Goal: Navigation & Orientation: Find specific page/section

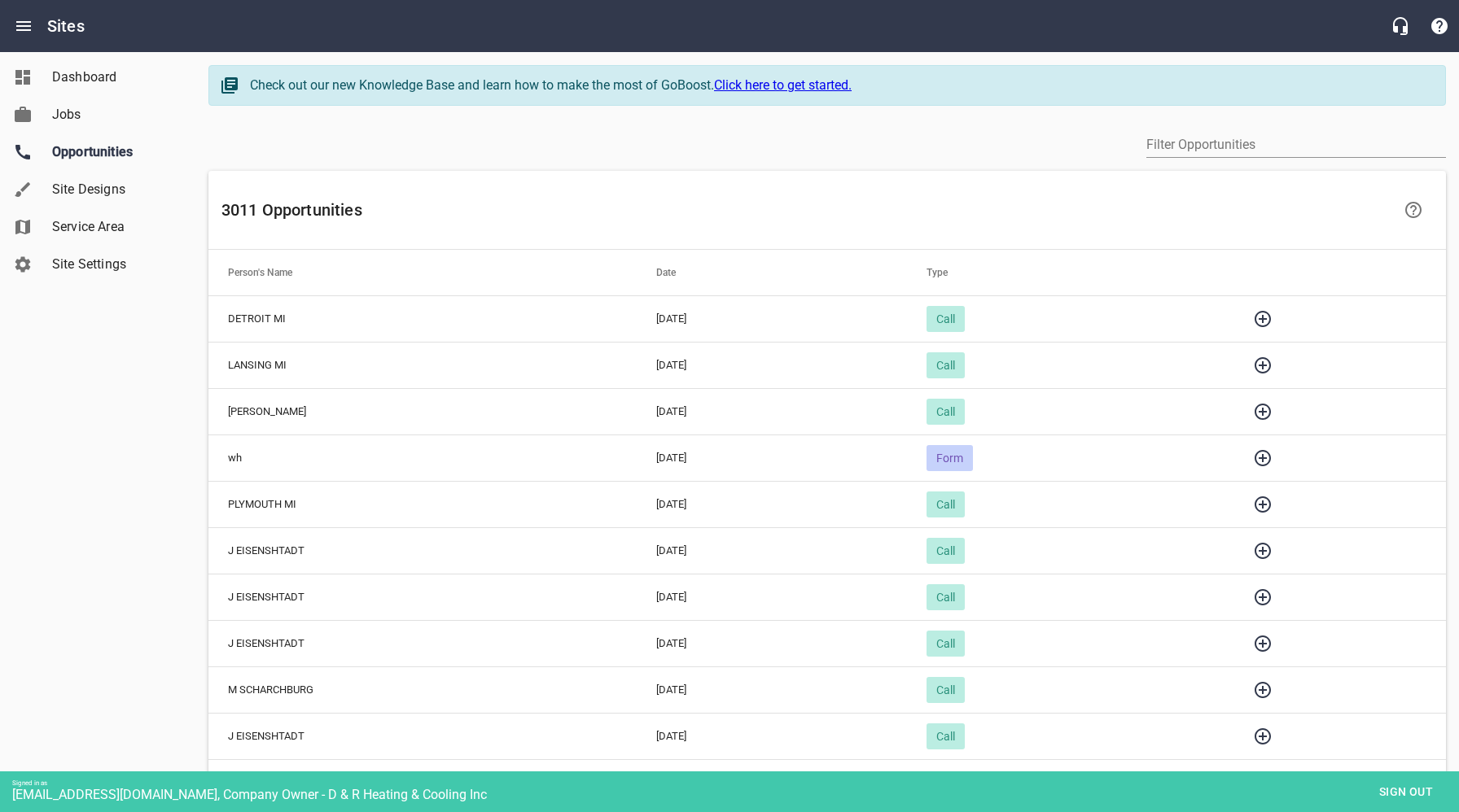
click at [1271, 504] on icon "button" at bounding box center [1262, 504] width 16 height 16
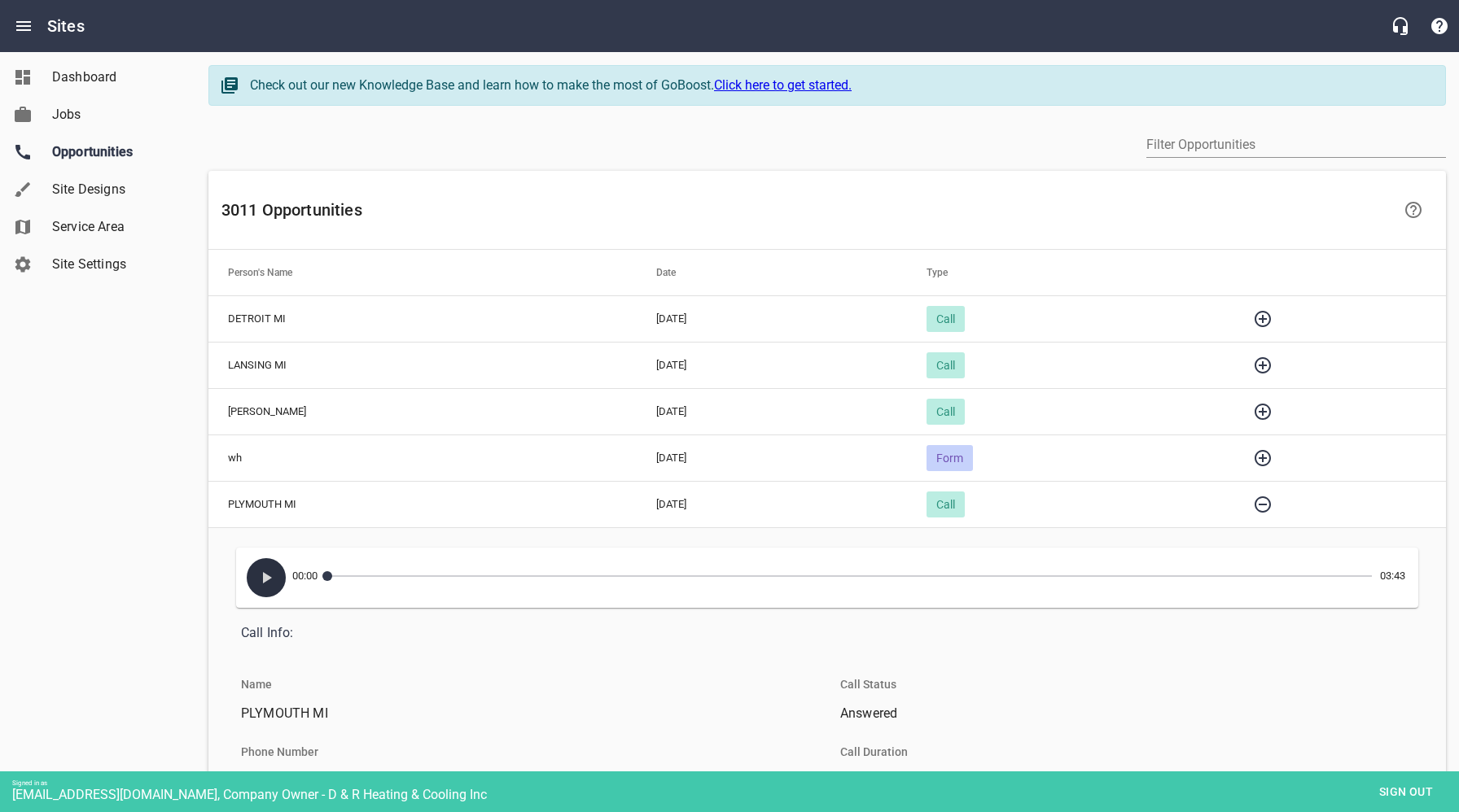
click at [268, 576] on icon "button" at bounding box center [267, 579] width 9 height 12
click at [268, 575] on icon "button" at bounding box center [266, 579] width 10 height 12
click at [1272, 505] on icon "button" at bounding box center [1263, 504] width 20 height 20
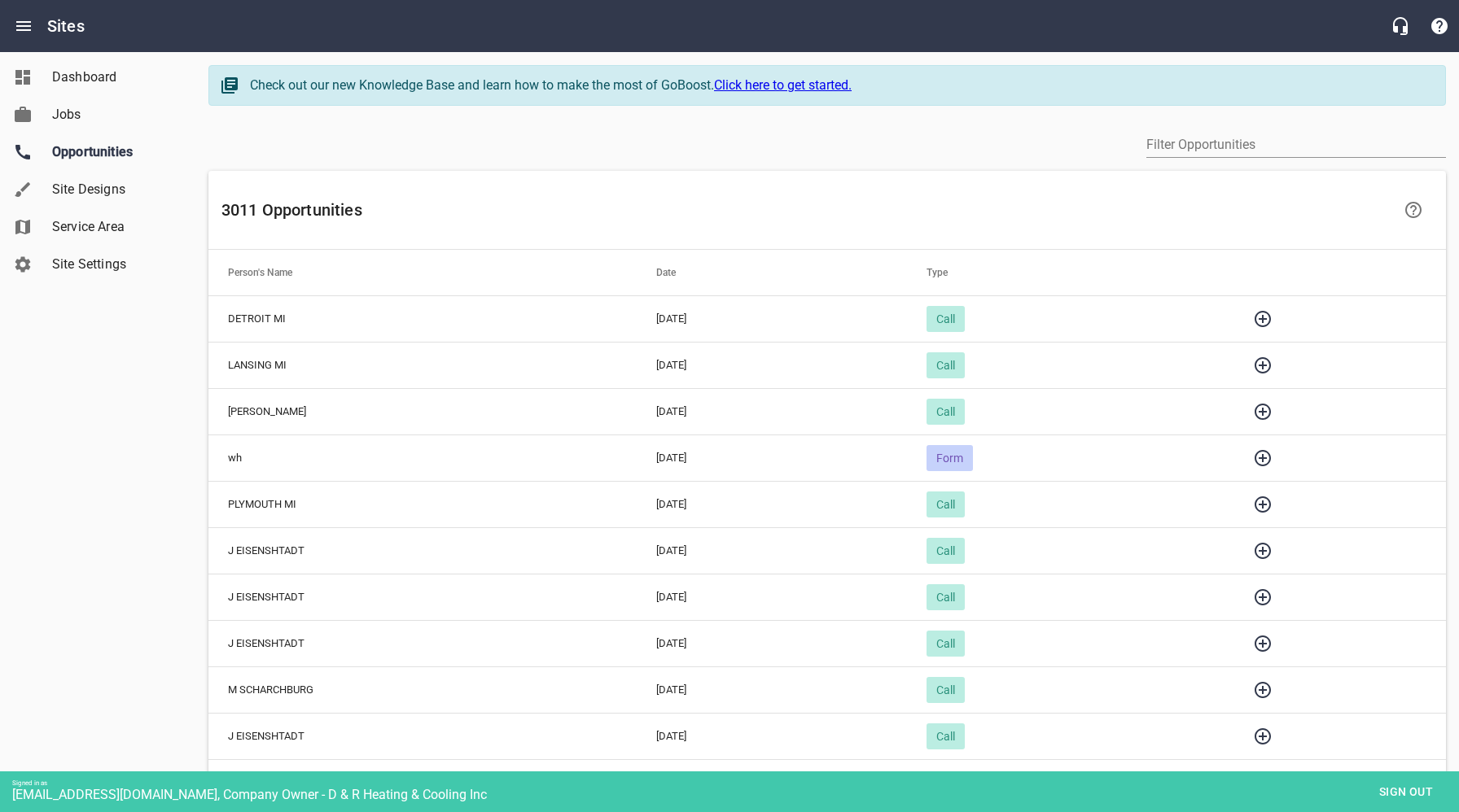
click at [1272, 455] on icon "button" at bounding box center [1263, 458] width 20 height 20
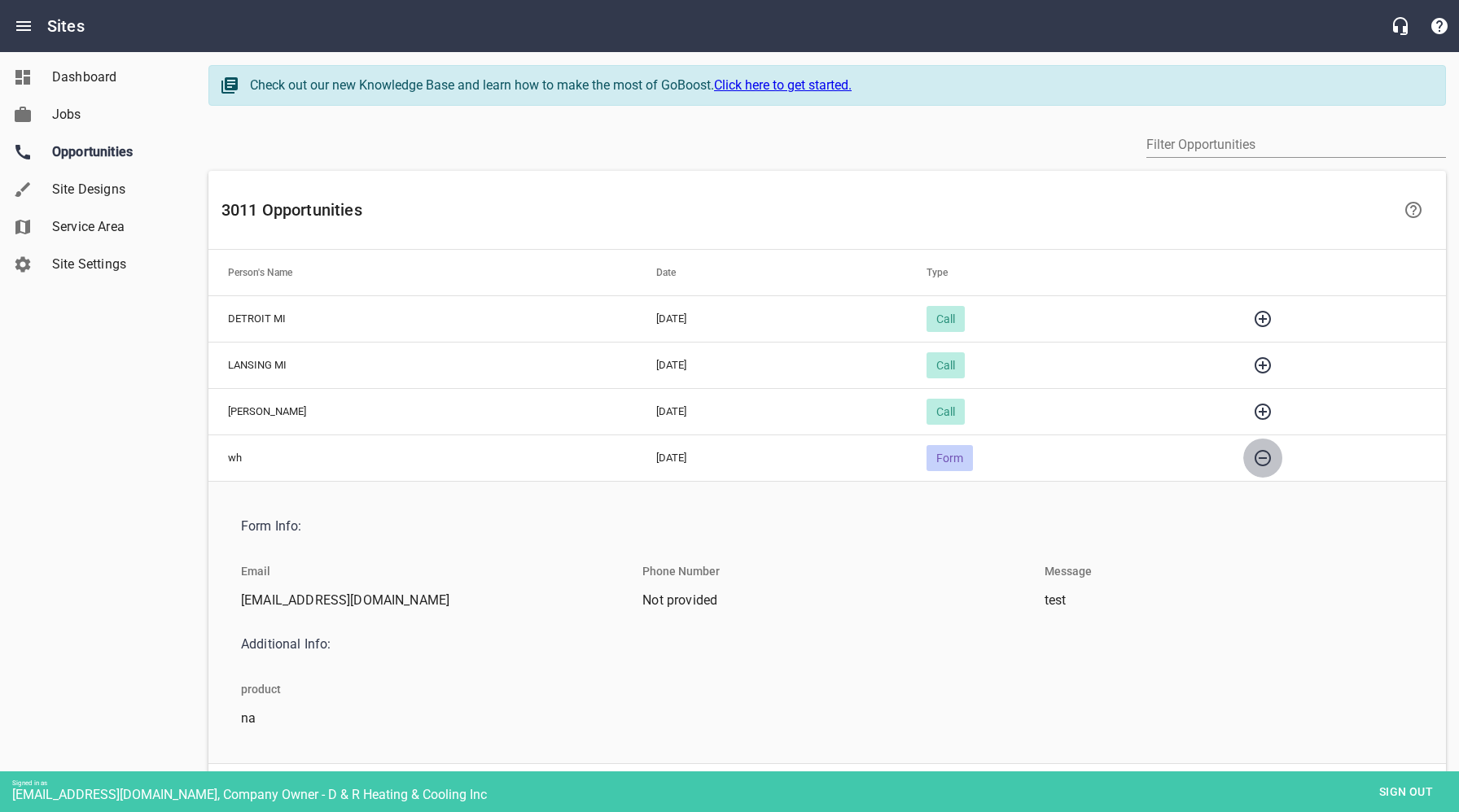
click at [1272, 456] on icon "button" at bounding box center [1263, 458] width 20 height 20
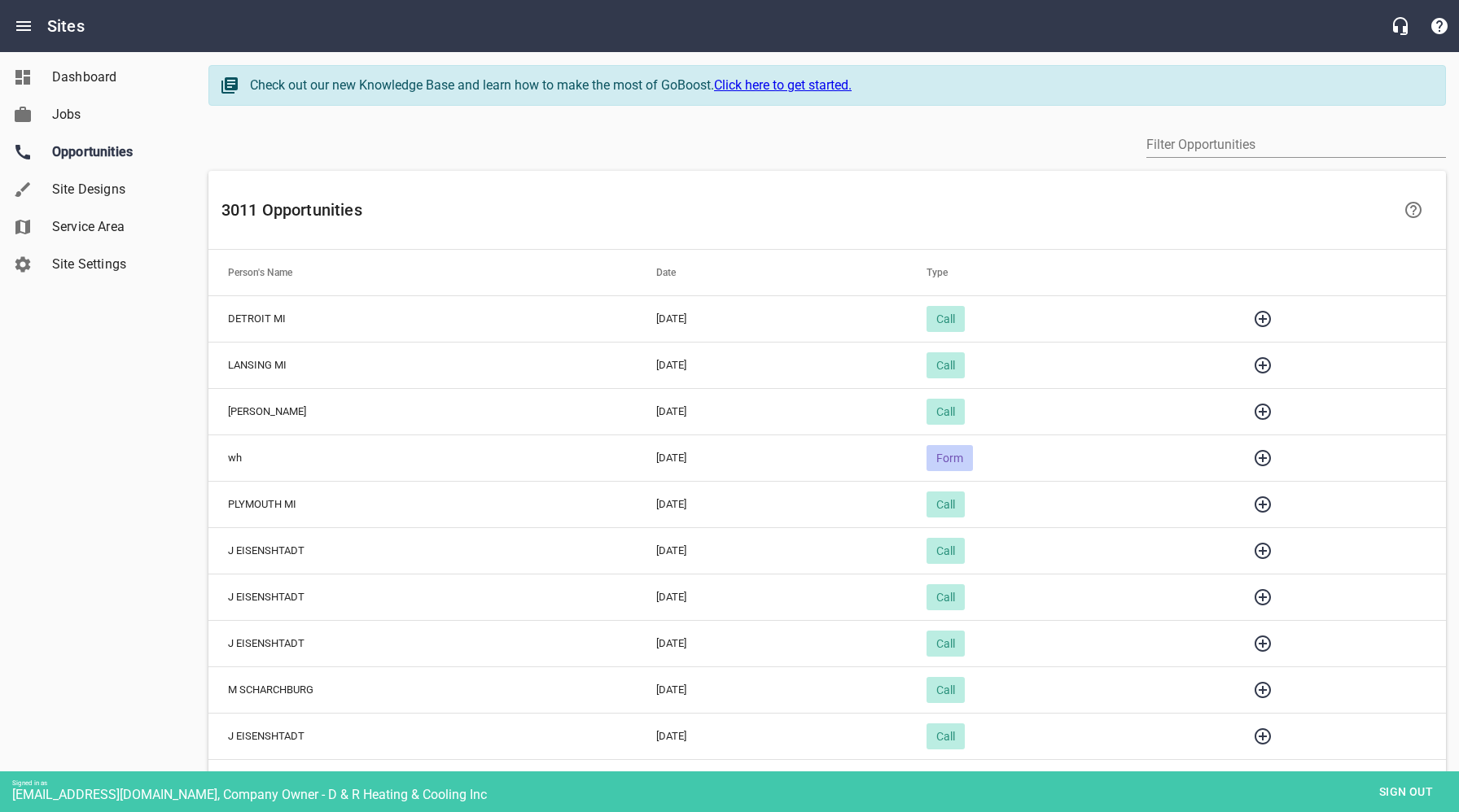
click at [1272, 409] on icon "button" at bounding box center [1263, 412] width 20 height 20
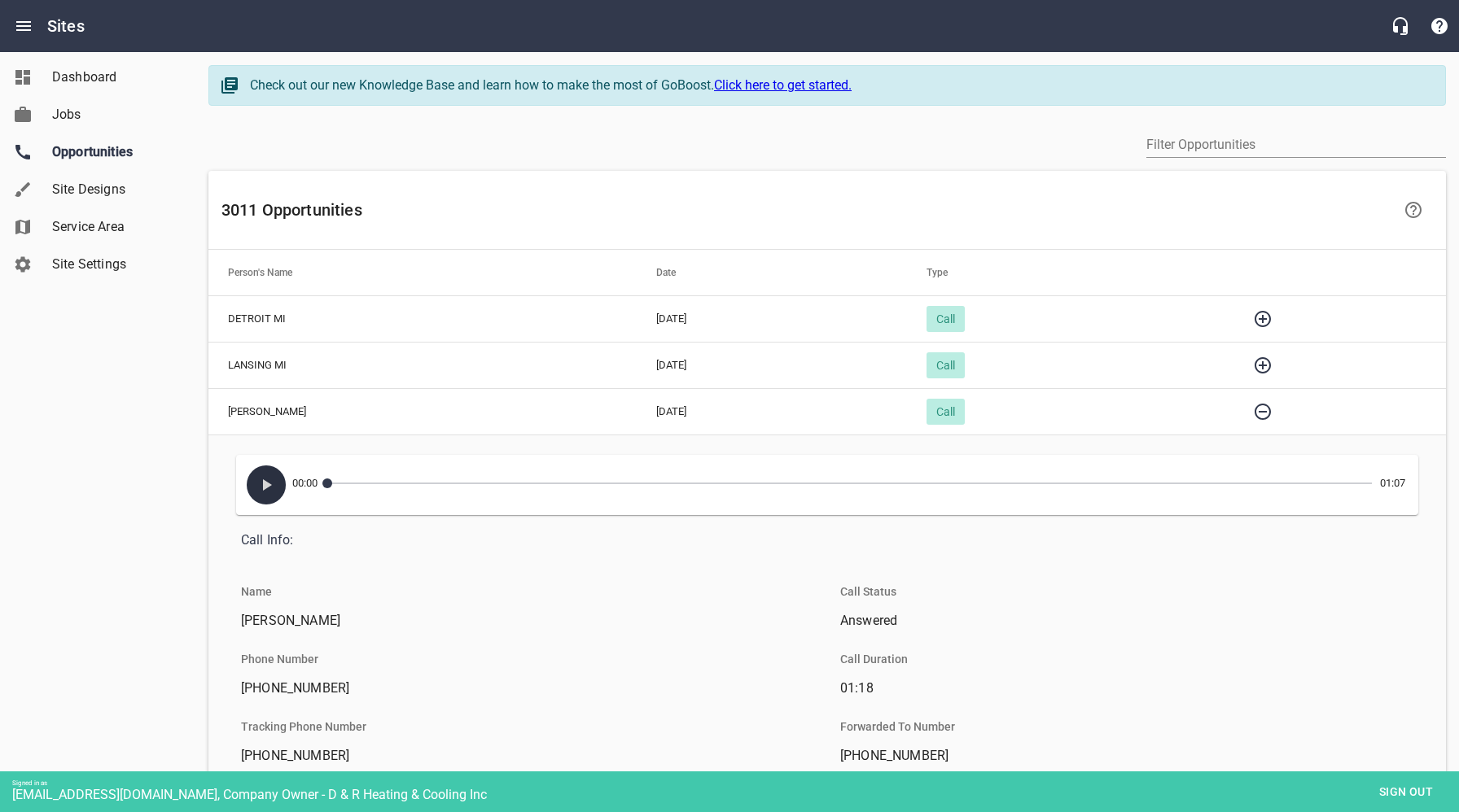
click at [256, 480] on icon "button" at bounding box center [266, 486] width 20 height 20
click at [1271, 411] on icon "button" at bounding box center [1262, 411] width 16 height 16
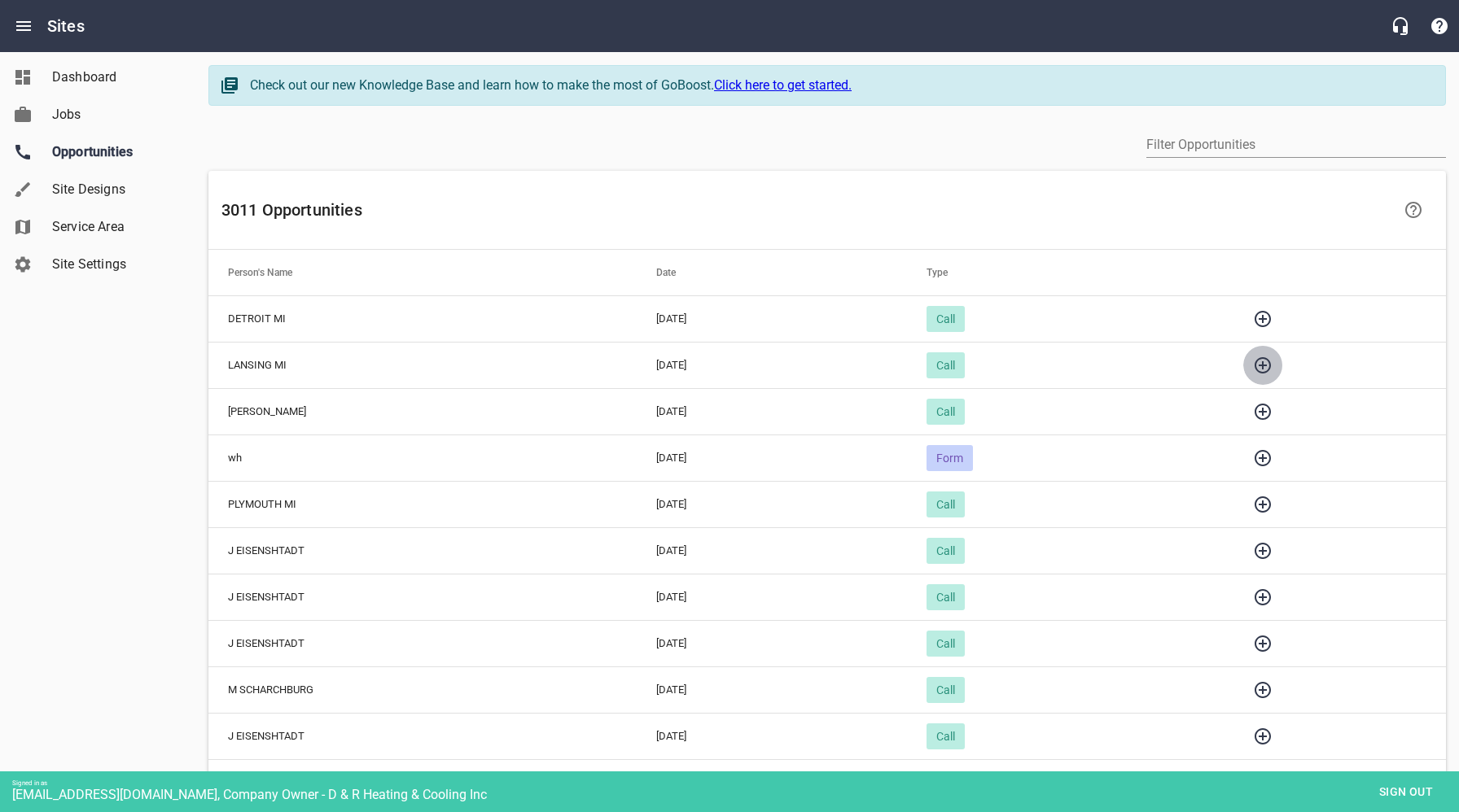
click at [1272, 366] on icon "button" at bounding box center [1263, 366] width 20 height 20
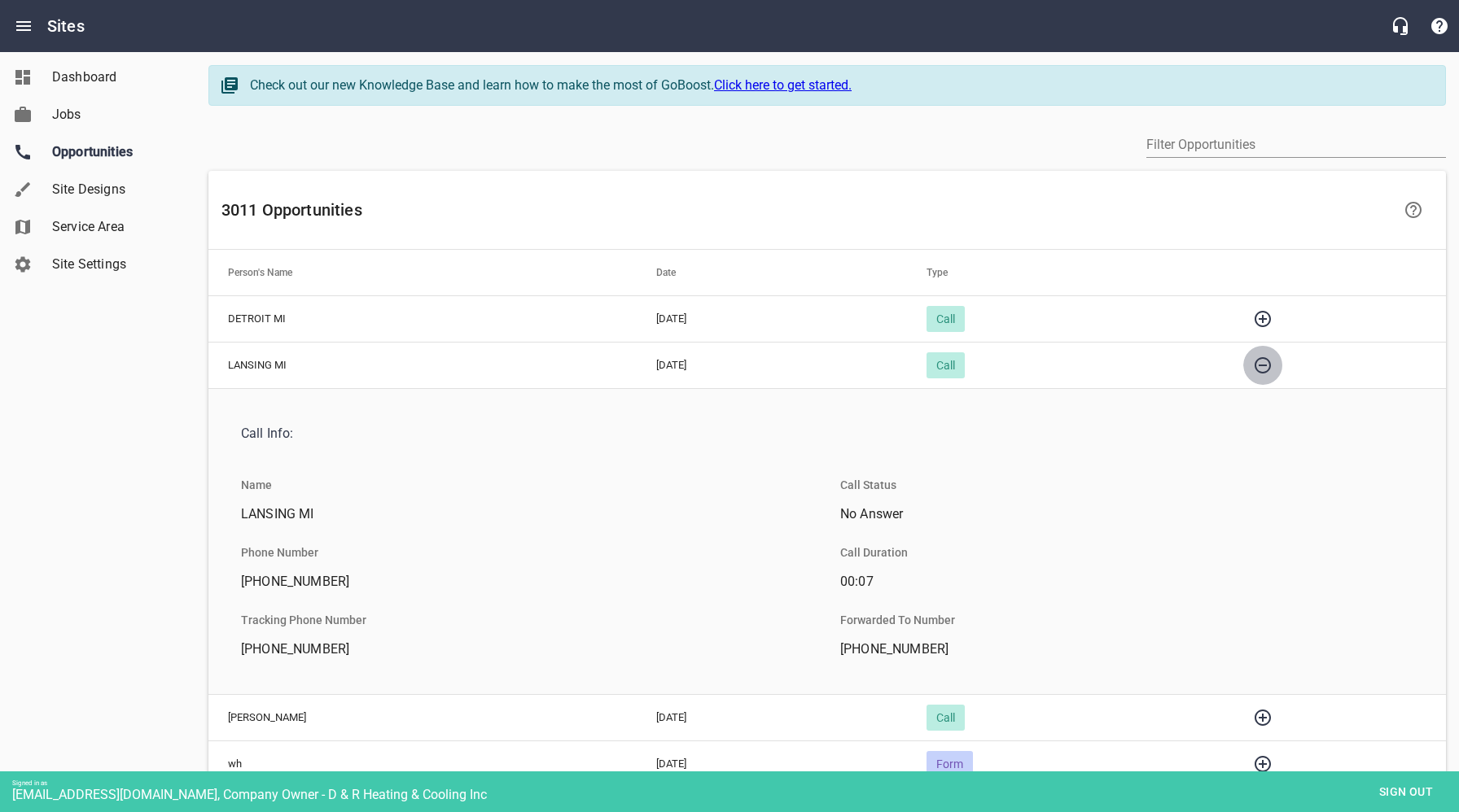
click at [1271, 366] on icon "button" at bounding box center [1262, 365] width 16 height 16
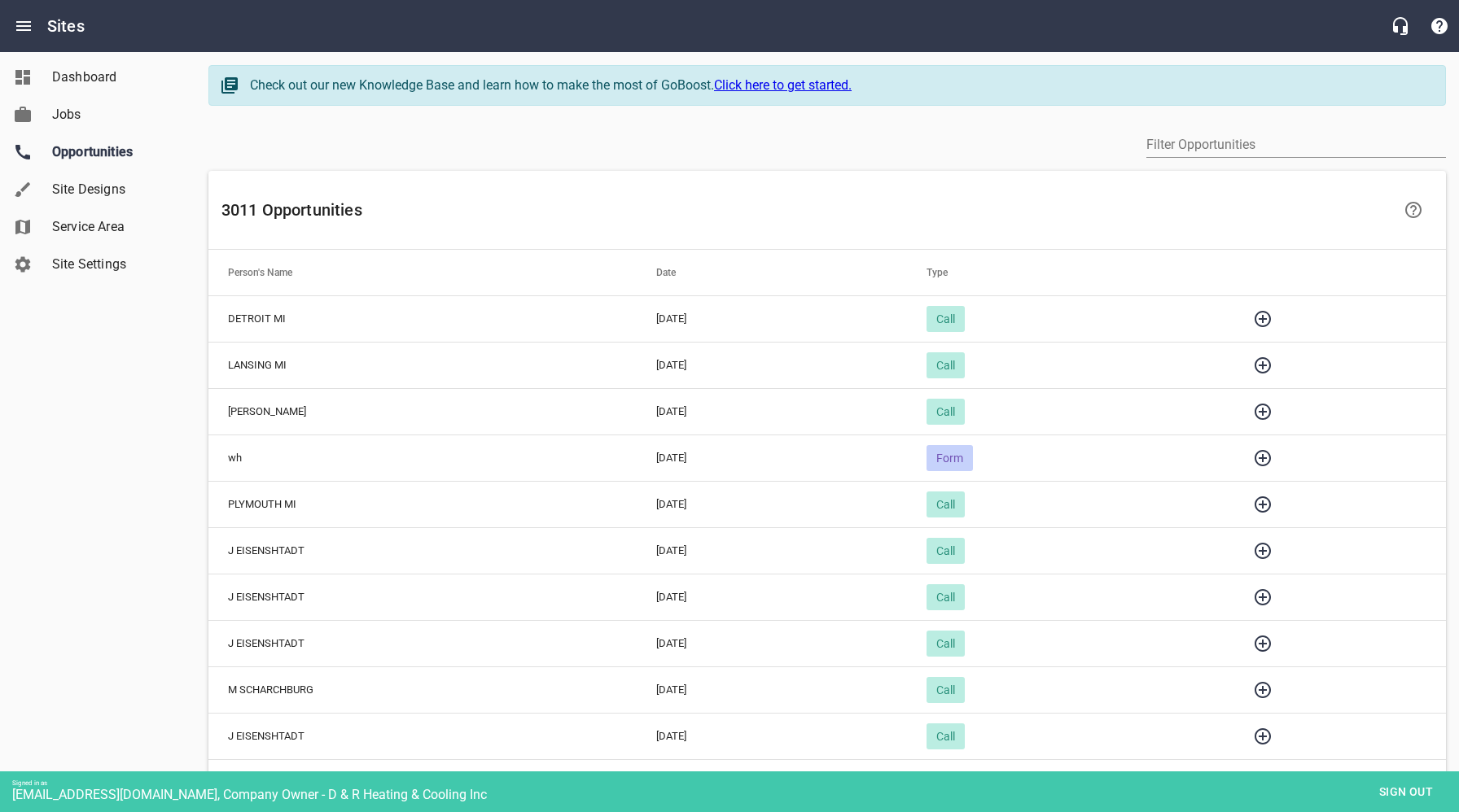
click at [1403, 790] on span "Sign out" at bounding box center [1406, 792] width 68 height 21
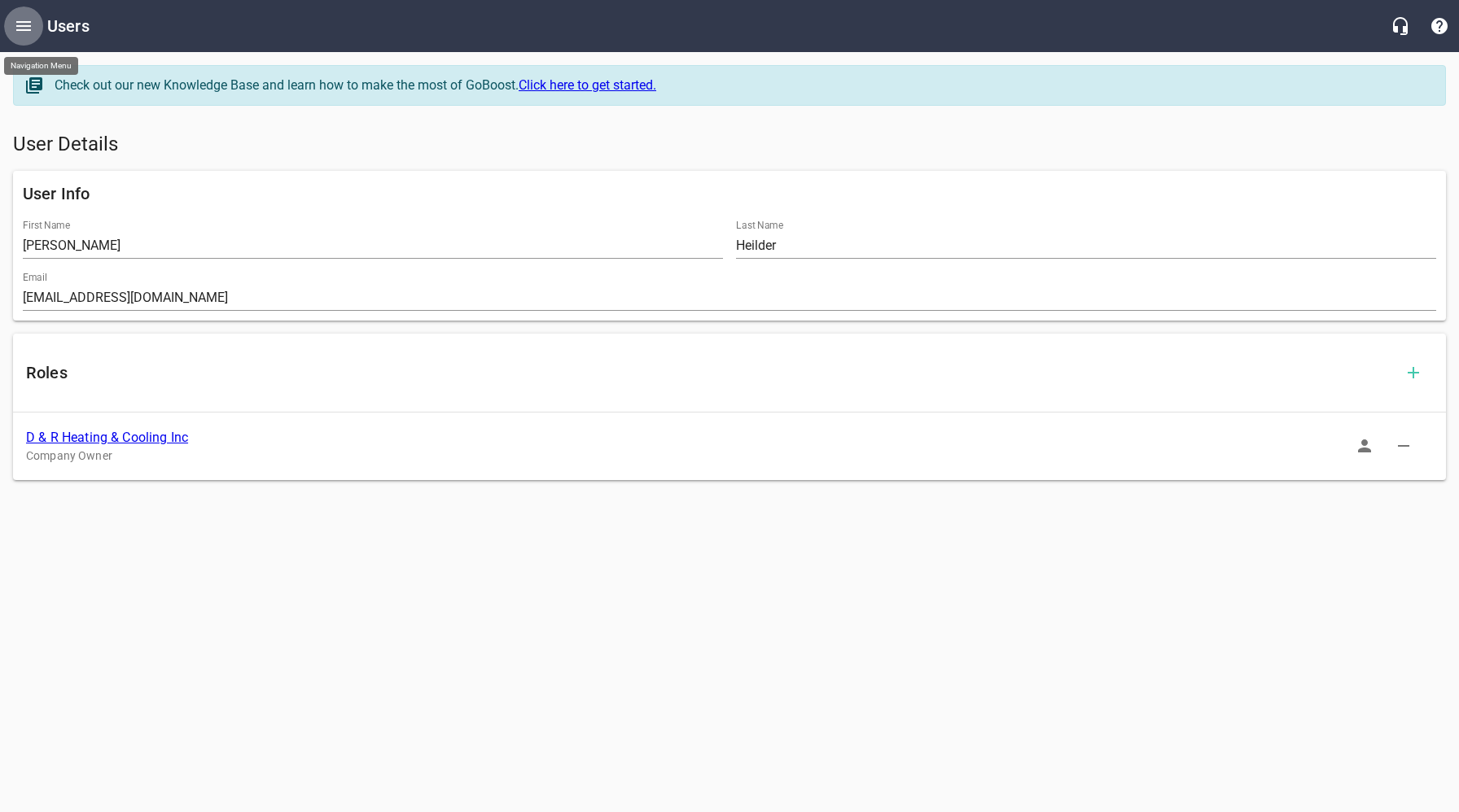
click at [24, 26] on icon "Open drawer" at bounding box center [23, 26] width 15 height 10
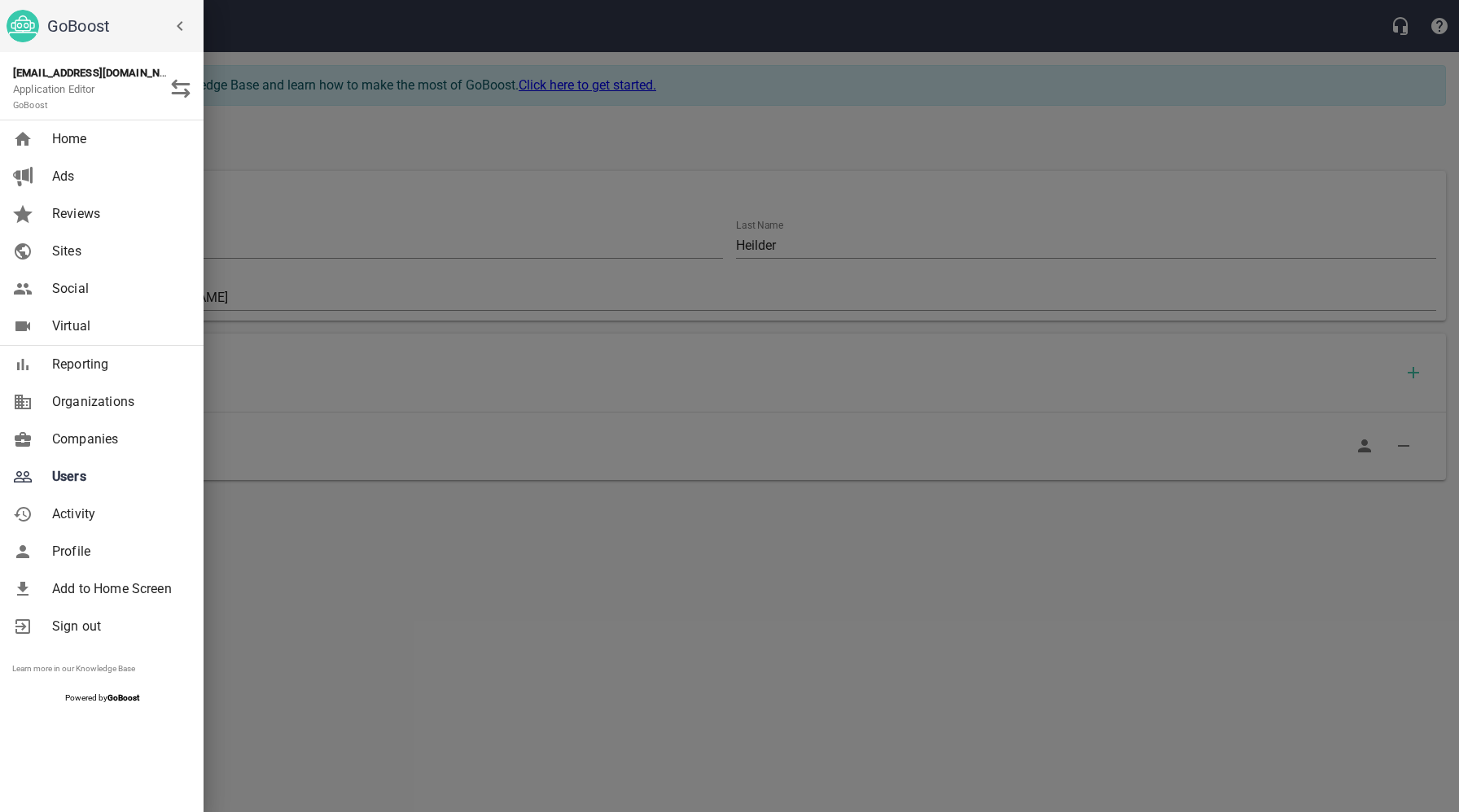
click at [96, 438] on span "Companies" at bounding box center [118, 440] width 132 height 20
